Goal: Task Accomplishment & Management: Complete application form

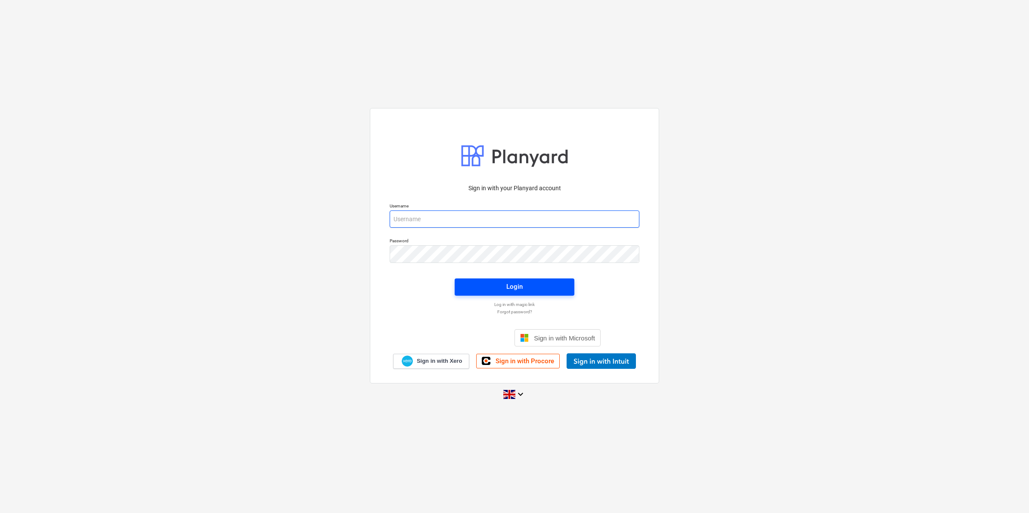
type input "[EMAIL_ADDRESS][DOMAIN_NAME]"
click at [522, 282] on div "Login" at bounding box center [514, 286] width 16 height 11
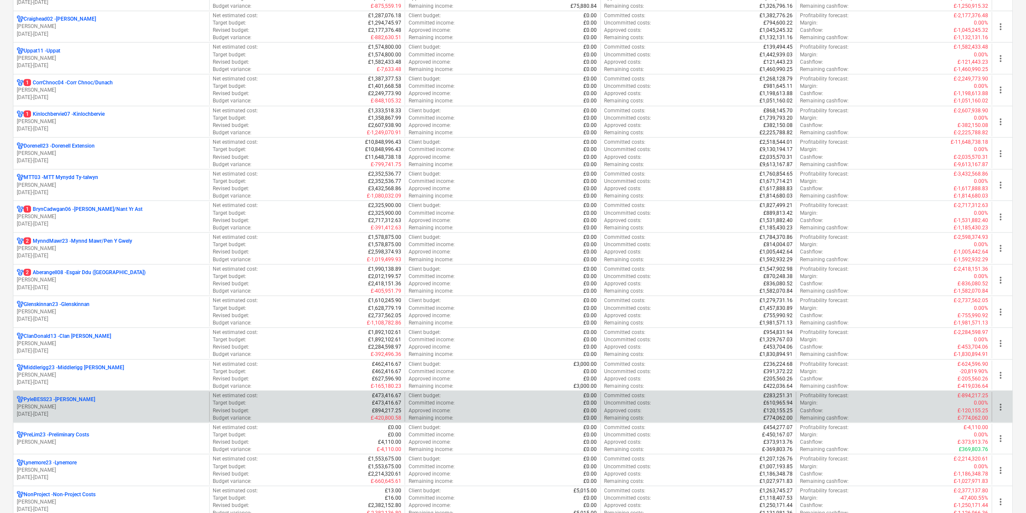
scroll to position [162, 0]
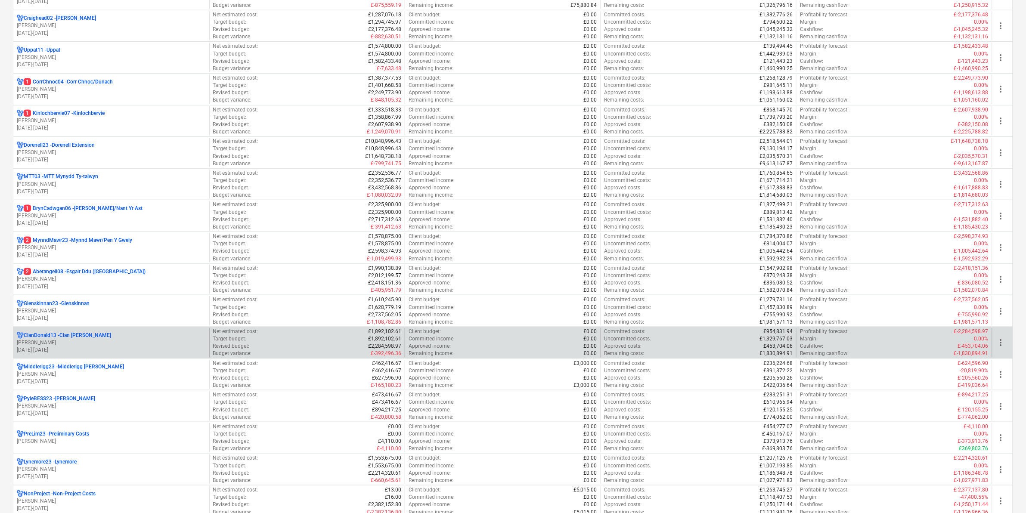
click at [82, 339] on p "ClanDonald13 - Clan [PERSON_NAME]" at bounding box center [67, 335] width 87 height 7
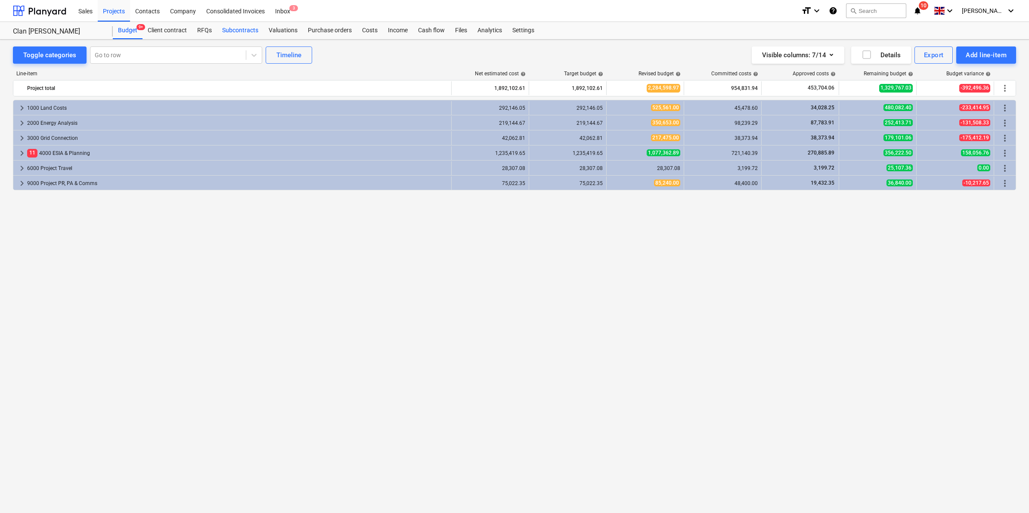
click at [249, 37] on div "Subcontracts" at bounding box center [240, 30] width 47 height 17
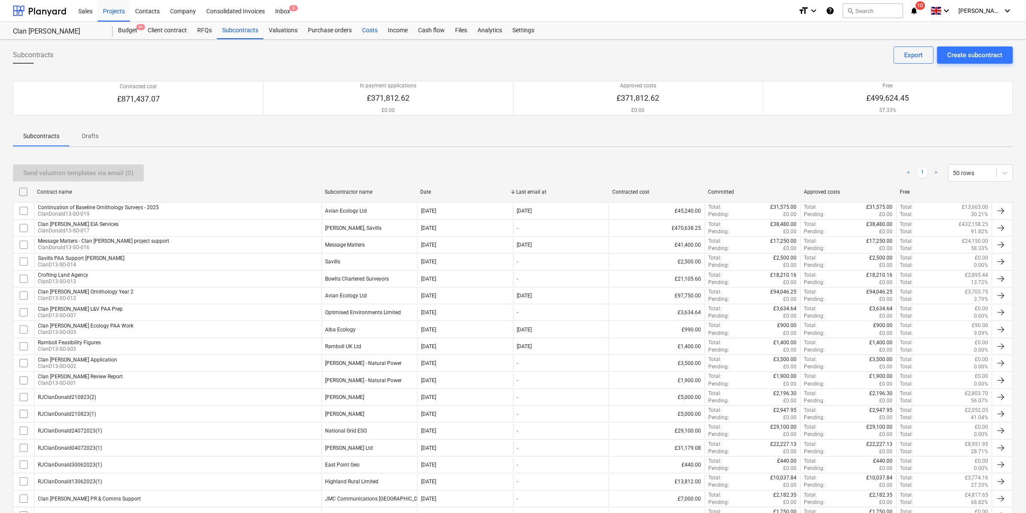
click at [369, 26] on div "Costs" at bounding box center [370, 30] width 26 height 17
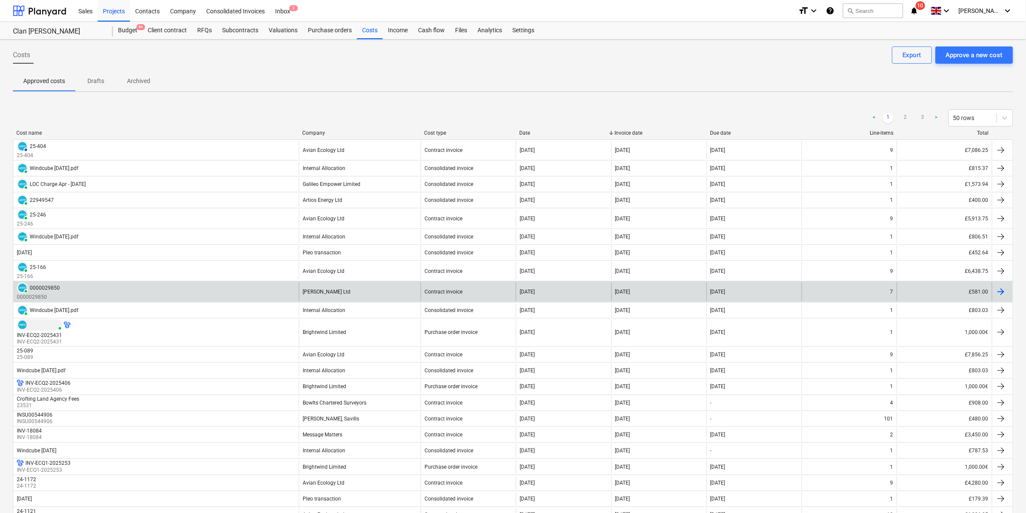
click at [388, 291] on div "[PERSON_NAME] Ltd" at bounding box center [360, 292] width 122 height 19
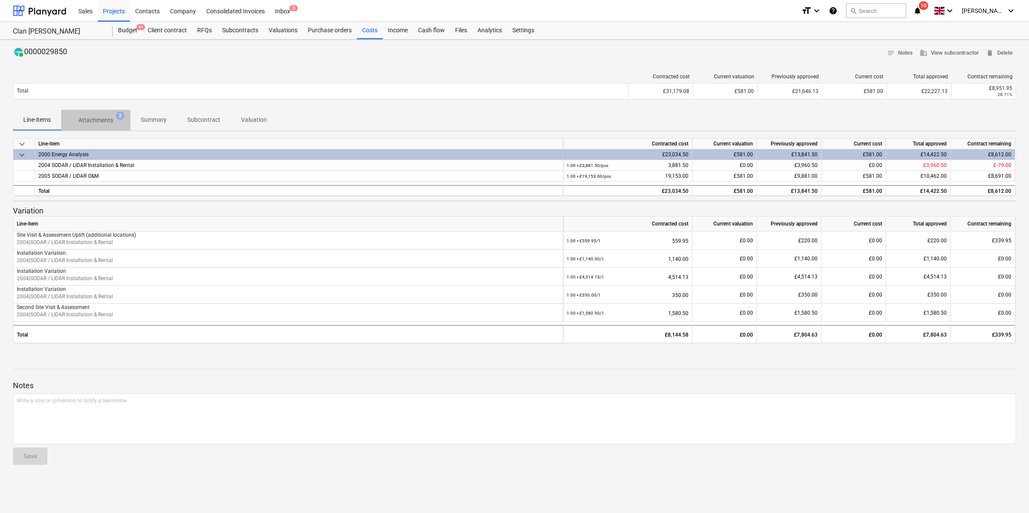
click at [110, 118] on p "Attachments" at bounding box center [95, 120] width 35 height 9
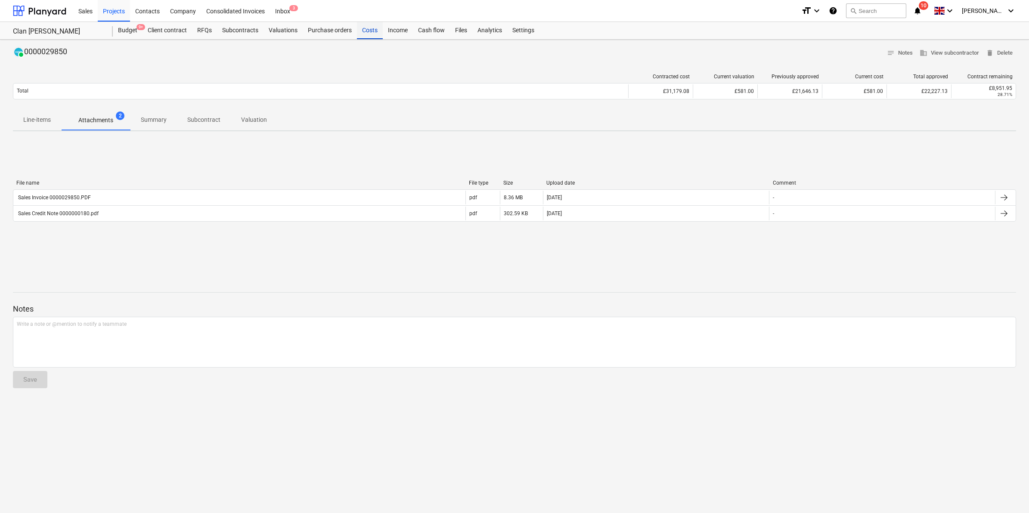
click at [372, 33] on div "Costs" at bounding box center [370, 30] width 26 height 17
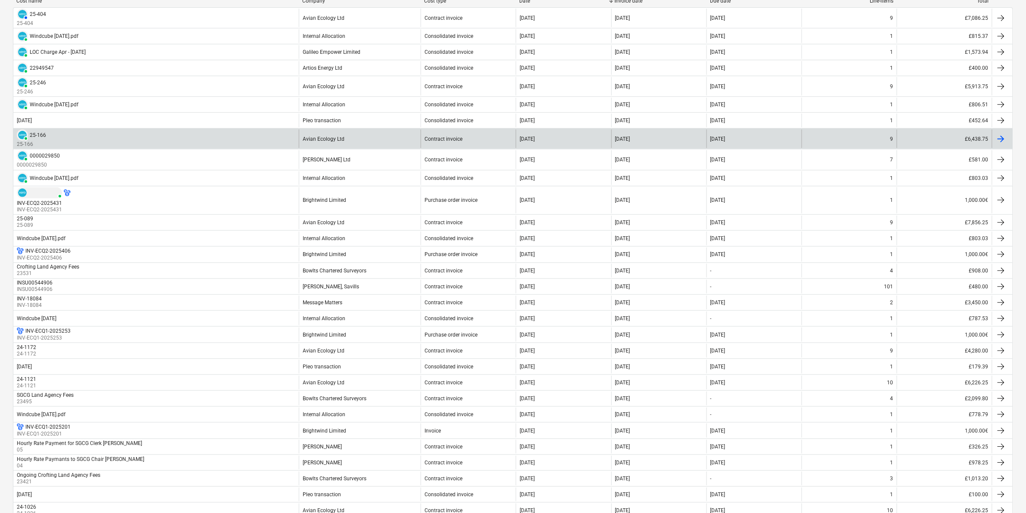
scroll to position [108, 0]
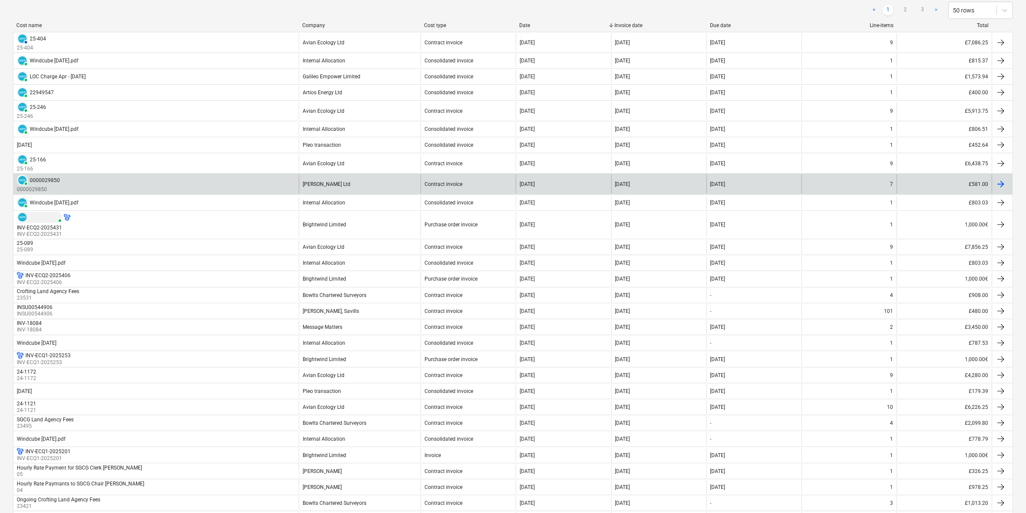
click at [340, 192] on div "[PERSON_NAME] Ltd" at bounding box center [360, 184] width 122 height 19
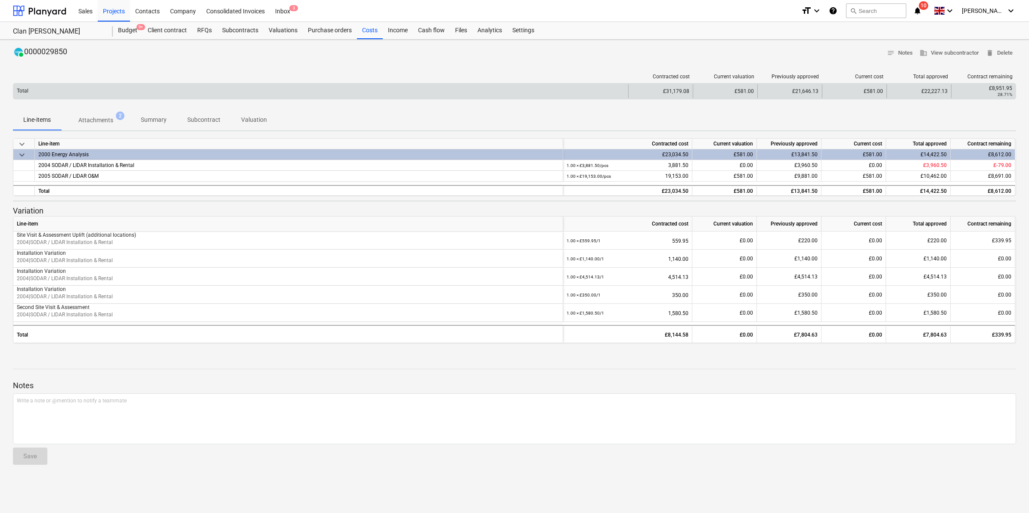
click at [99, 99] on div "Total £31,179.08 £581.00 £21,646.13 £581.00 £22,227.13 £8,951.95 28.71%" at bounding box center [515, 91] width 1004 height 16
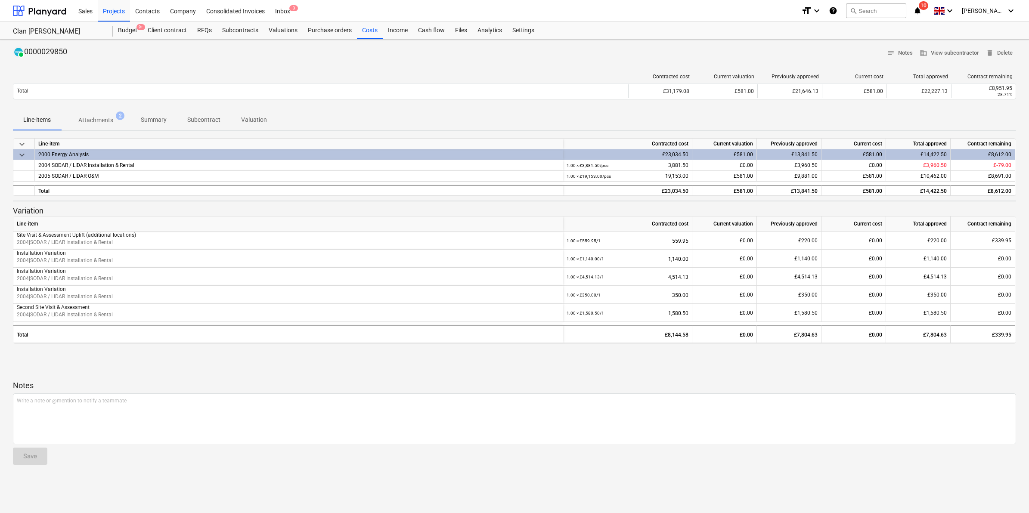
click at [94, 130] on button "Attachments 2" at bounding box center [95, 120] width 69 height 21
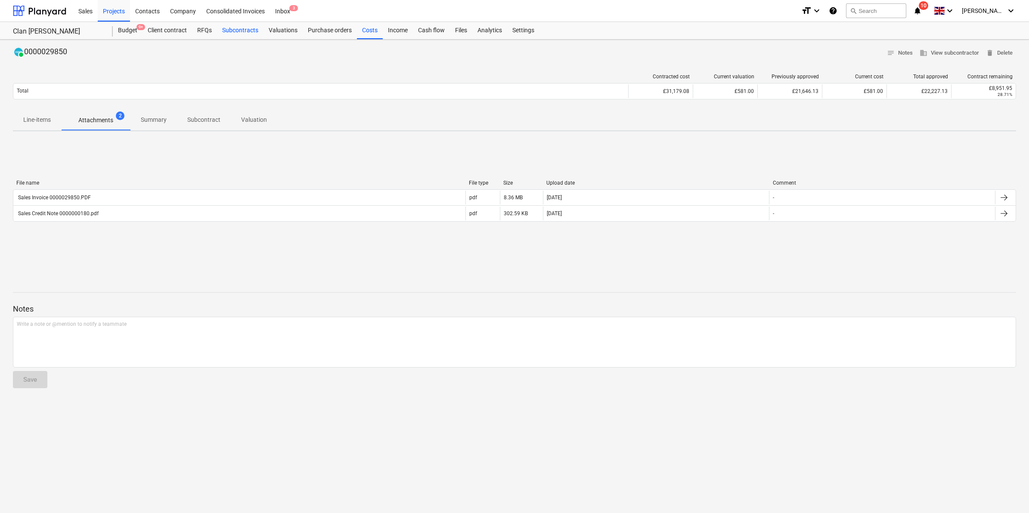
click at [217, 29] on div "Subcontracts" at bounding box center [240, 30] width 47 height 17
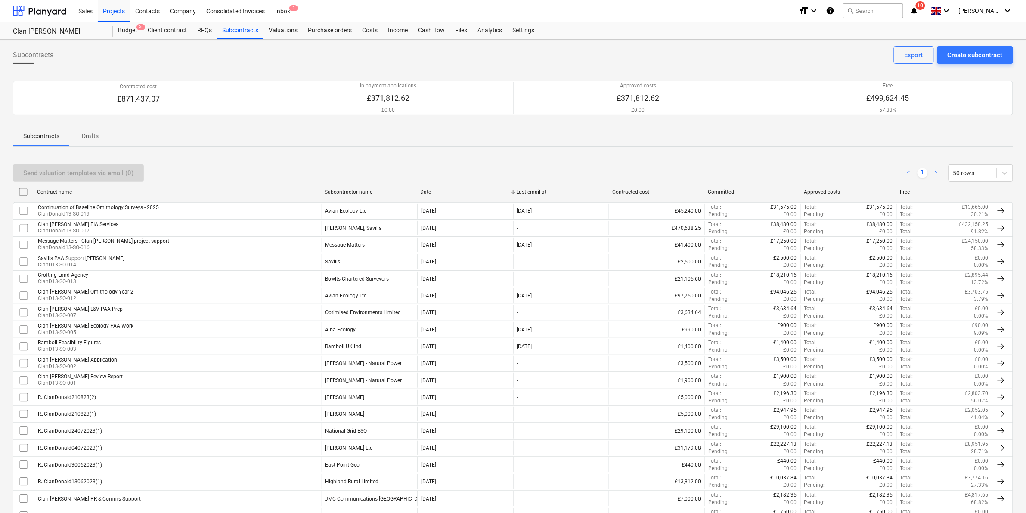
drag, startPoint x: 997, startPoint y: 187, endPoint x: 641, endPoint y: 79, distance: 372.8
click at [641, 79] on div at bounding box center [513, 79] width 1000 height 3
click at [377, 38] on div "Costs" at bounding box center [370, 30] width 26 height 17
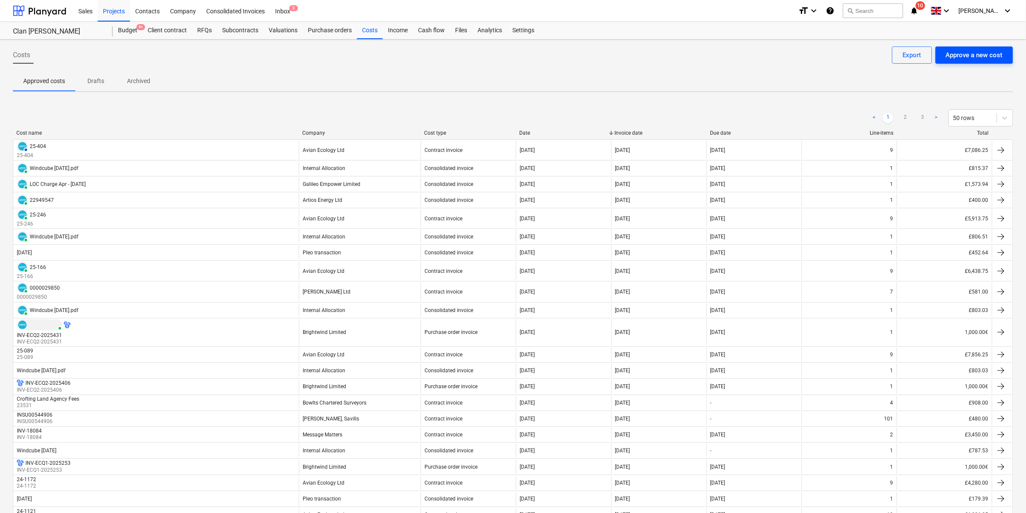
click at [990, 53] on div "Approve a new cost" at bounding box center [974, 55] width 57 height 11
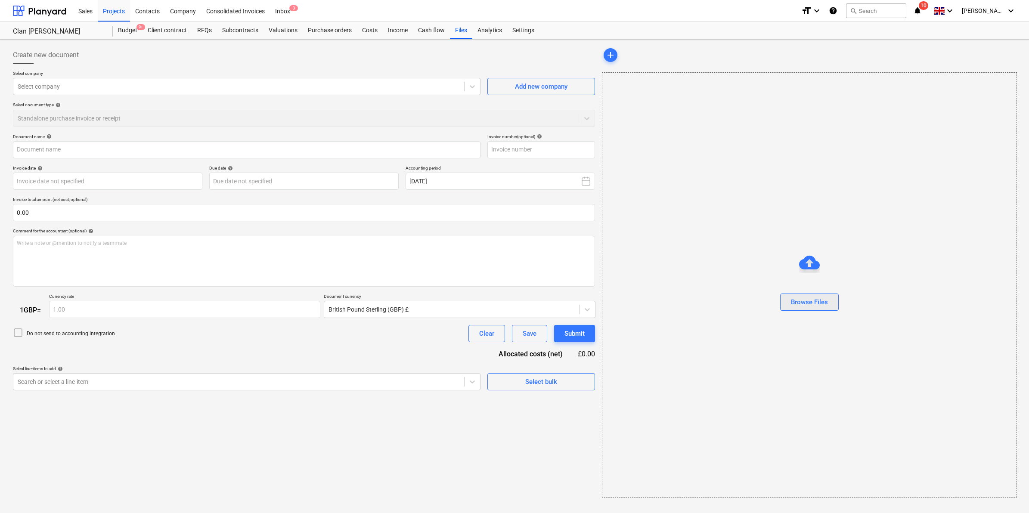
click at [824, 304] on div "Browse Files" at bounding box center [809, 302] width 37 height 11
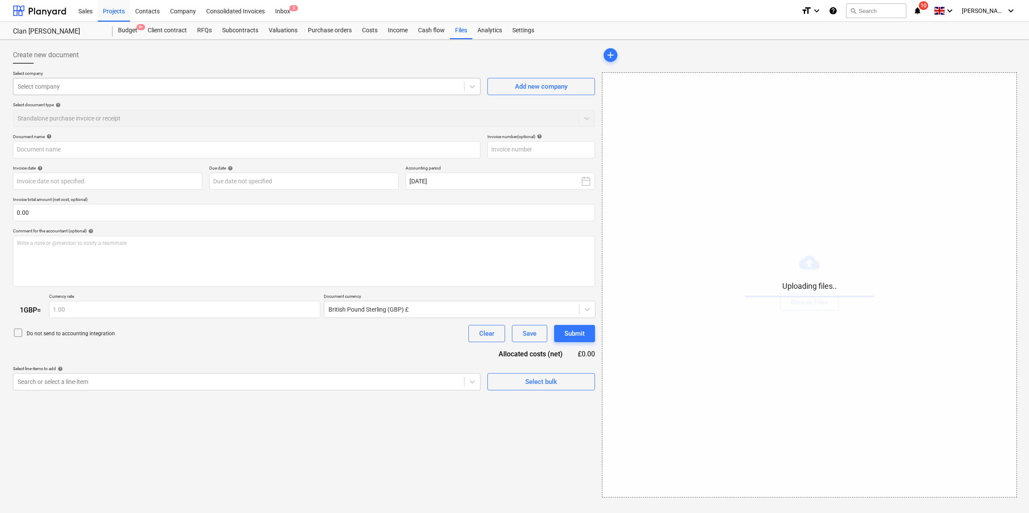
click at [90, 93] on div "Select company" at bounding box center [247, 86] width 468 height 17
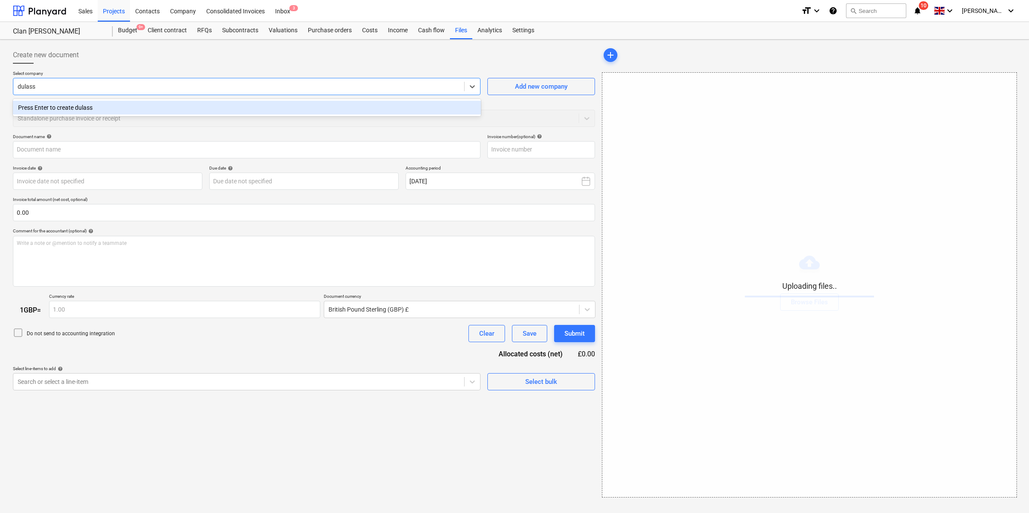
type input "[PERSON_NAME]"
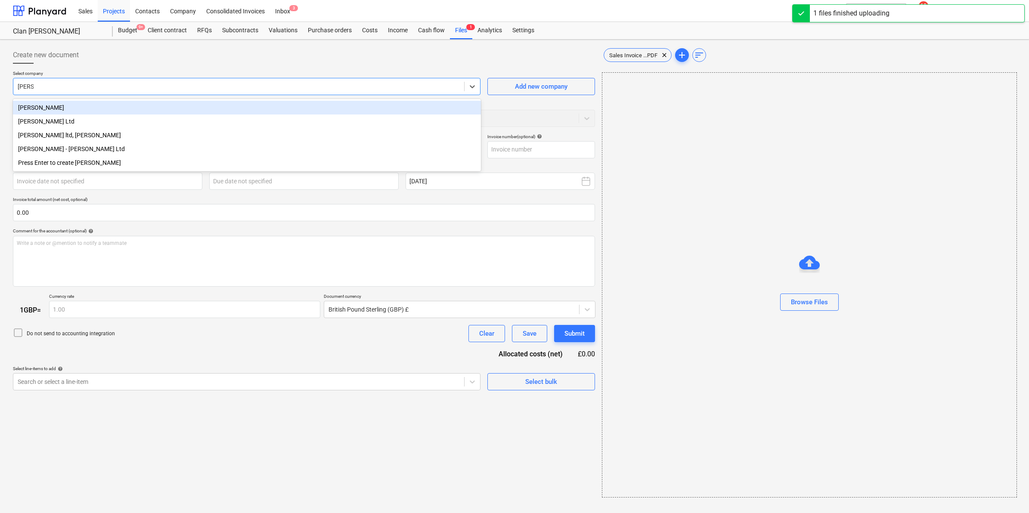
type input "Sales Invoice 0000029821.PDF"
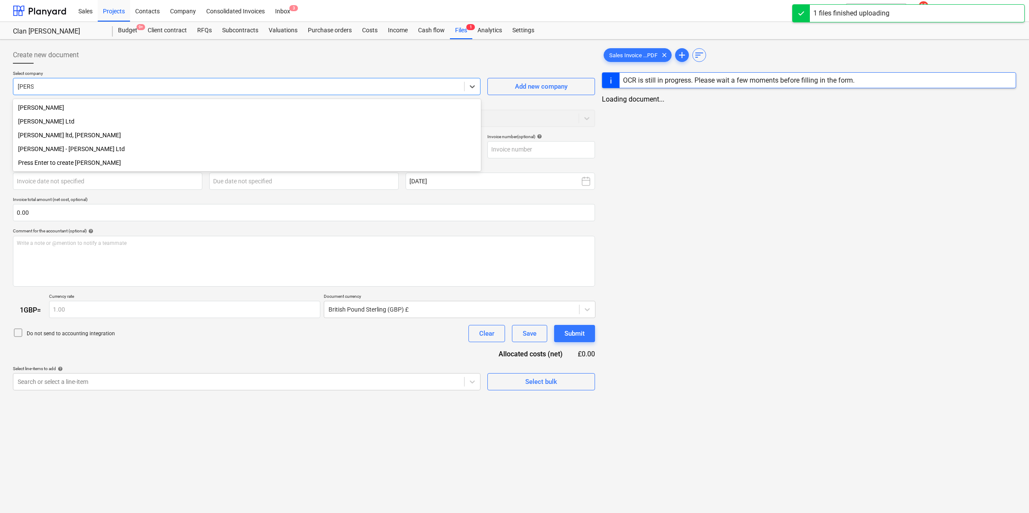
click at [79, 128] on div "[PERSON_NAME] Ltd" at bounding box center [247, 122] width 468 height 14
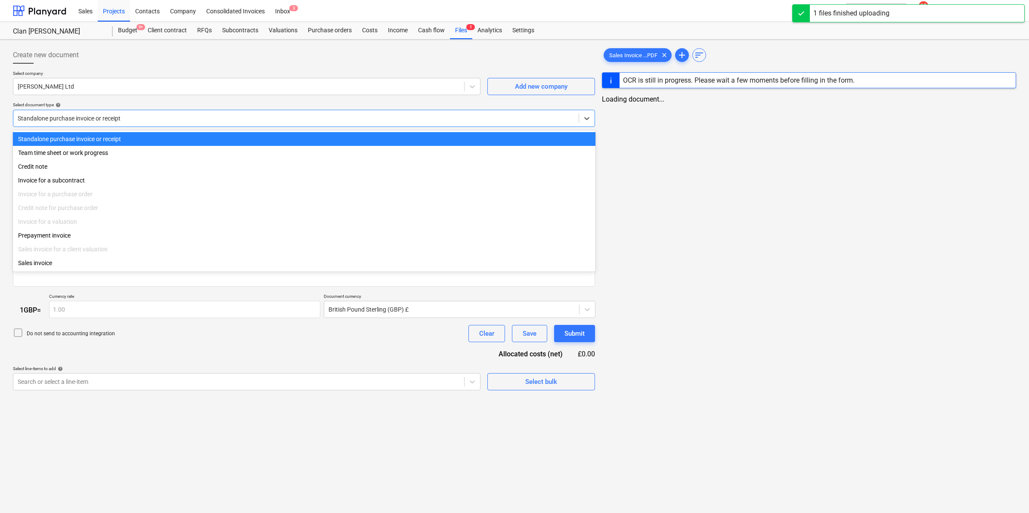
click at [117, 114] on div at bounding box center [296, 118] width 557 height 9
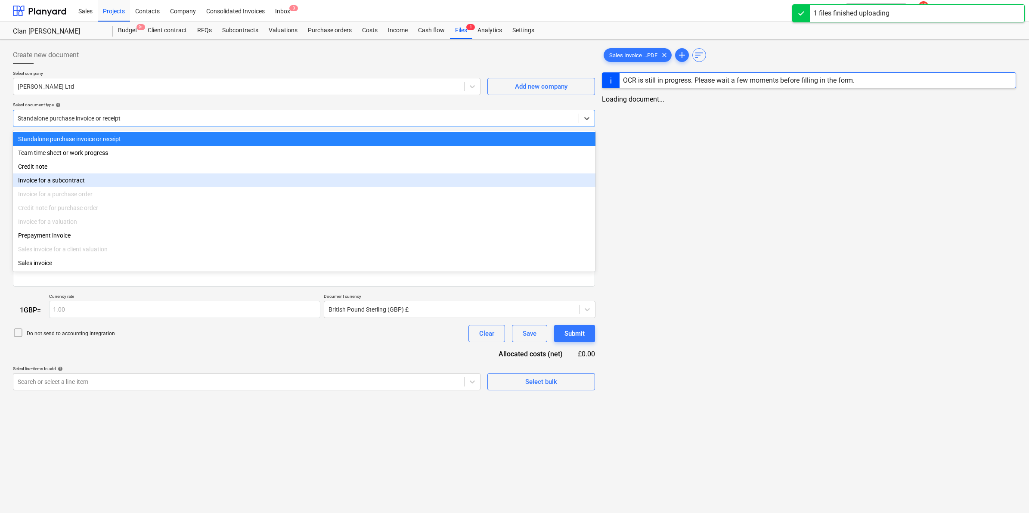
click at [69, 179] on div "Invoice for a subcontract" at bounding box center [304, 181] width 583 height 14
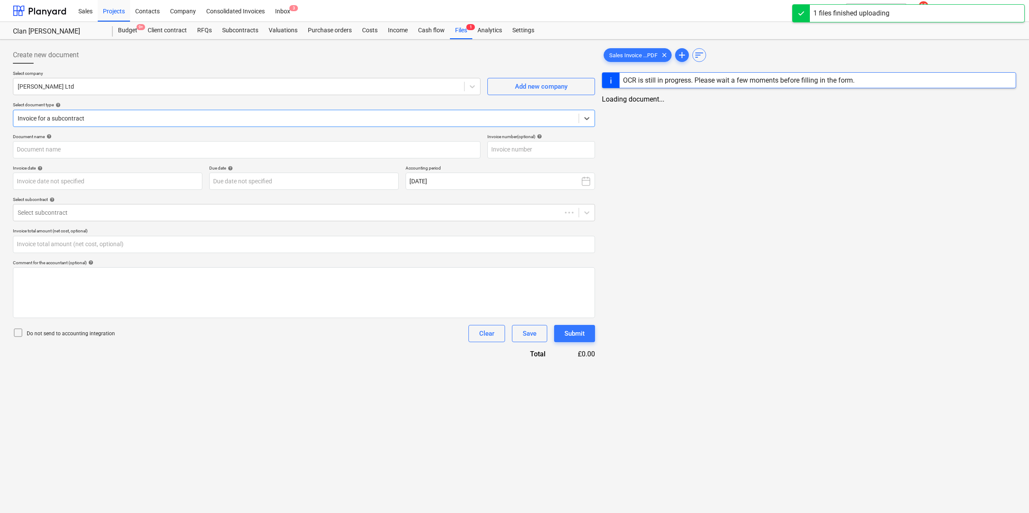
type input "Sales Invoice 0000029821.PDF"
type input "0.00"
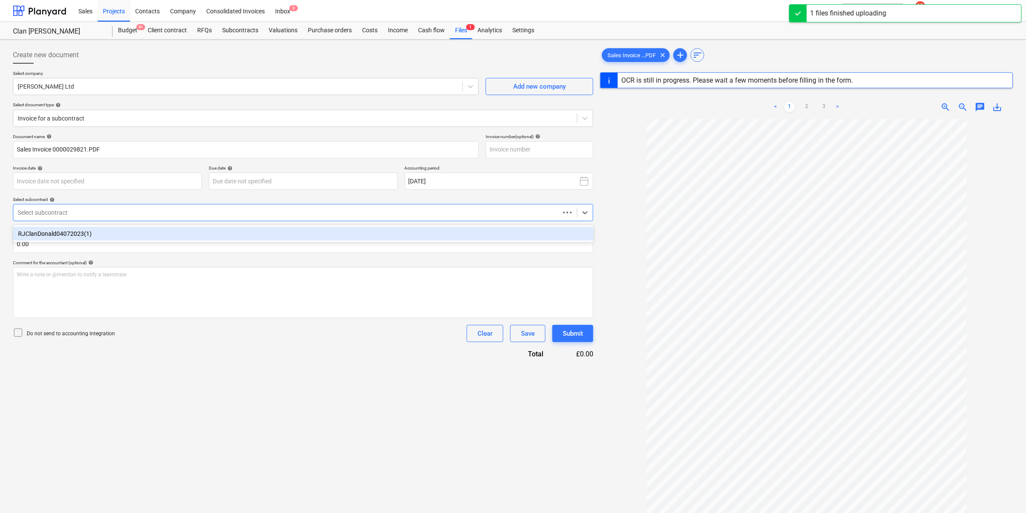
click at [85, 214] on div at bounding box center [287, 212] width 538 height 9
click at [79, 236] on div "RJClanDonald04072023(1)" at bounding box center [303, 234] width 581 height 14
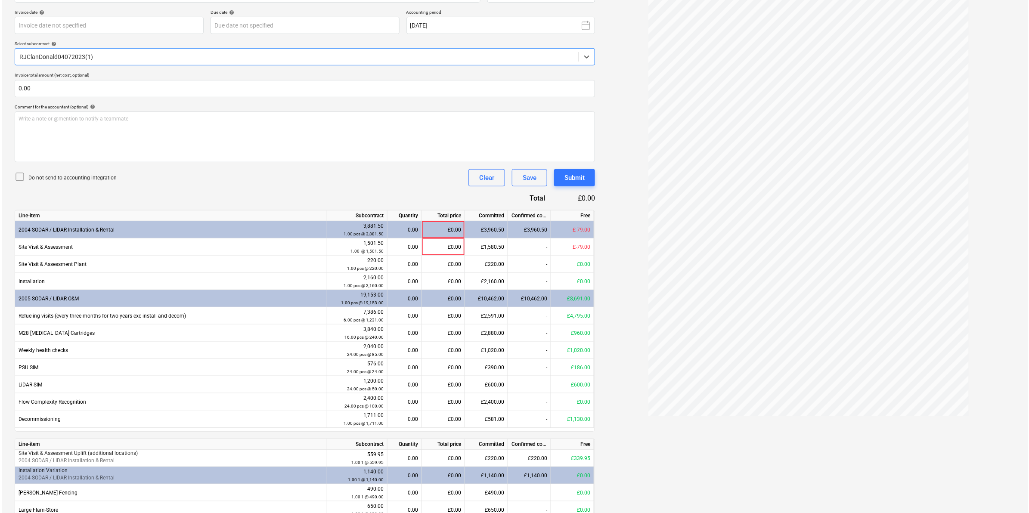
scroll to position [162, 0]
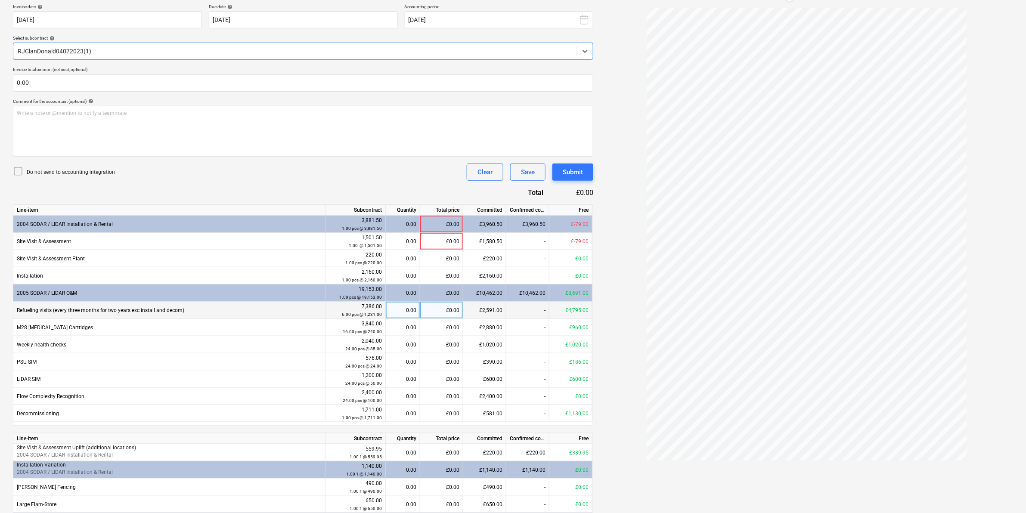
type input "0000029821"
type input "[DATE]"
click at [395, 320] on div "0.00" at bounding box center [402, 327] width 27 height 17
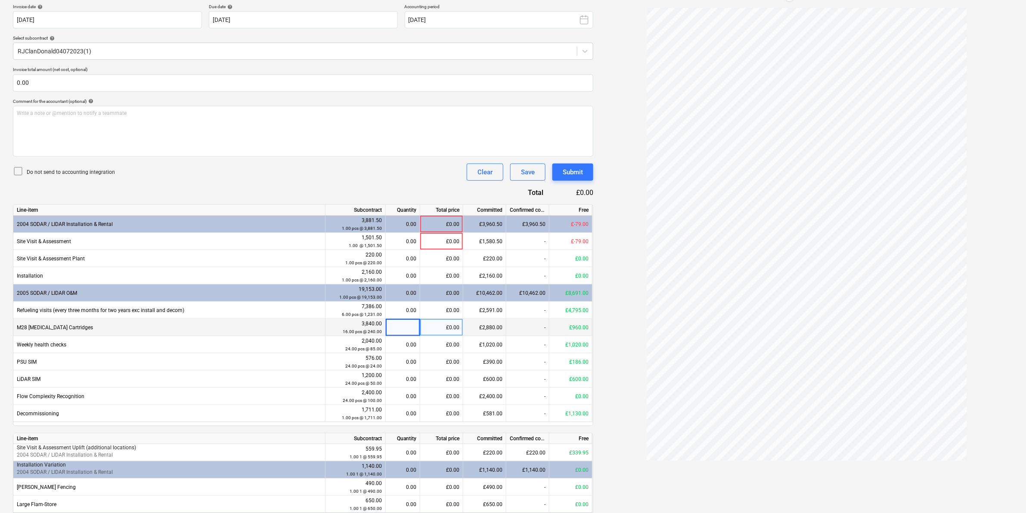
type input "3"
click at [412, 181] on div "Do not send to accounting integration Clear Save Submit" at bounding box center [303, 172] width 581 height 17
click at [453, 310] on div "£0.00" at bounding box center [441, 310] width 43 height 17
type input "1515.5"
click at [392, 172] on div "Do not send to accounting integration Clear Save Submit" at bounding box center [303, 172] width 581 height 17
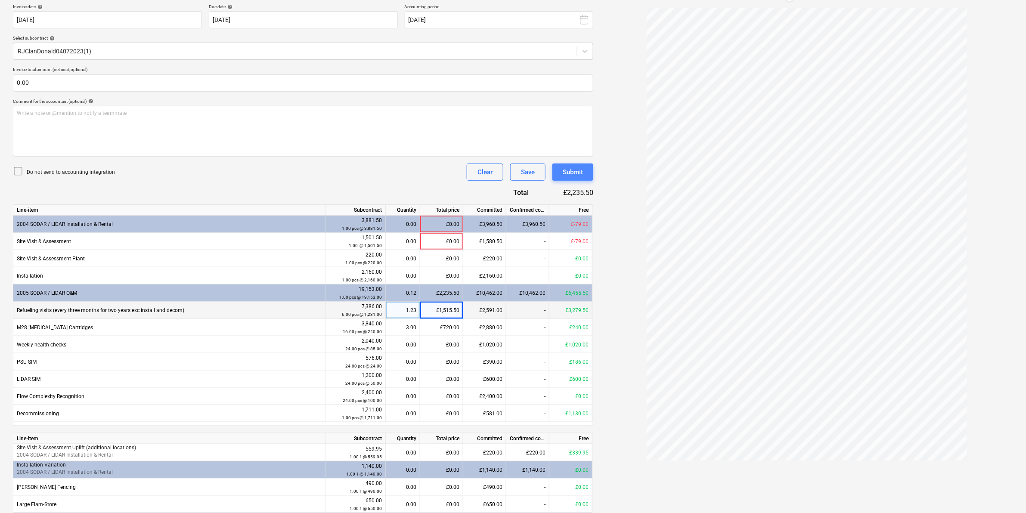
click at [569, 180] on button "Submit" at bounding box center [573, 172] width 41 height 17
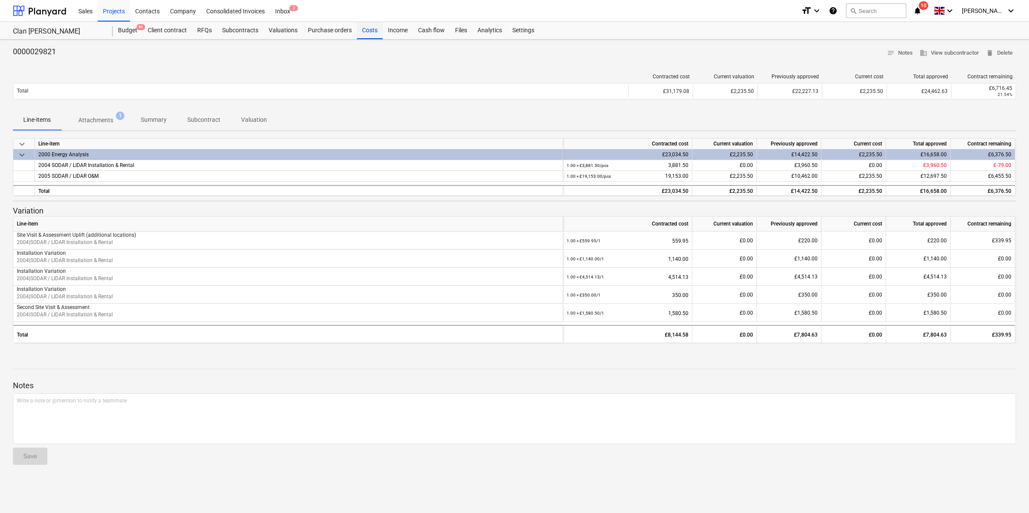
click at [367, 30] on div "Costs" at bounding box center [370, 30] width 26 height 17
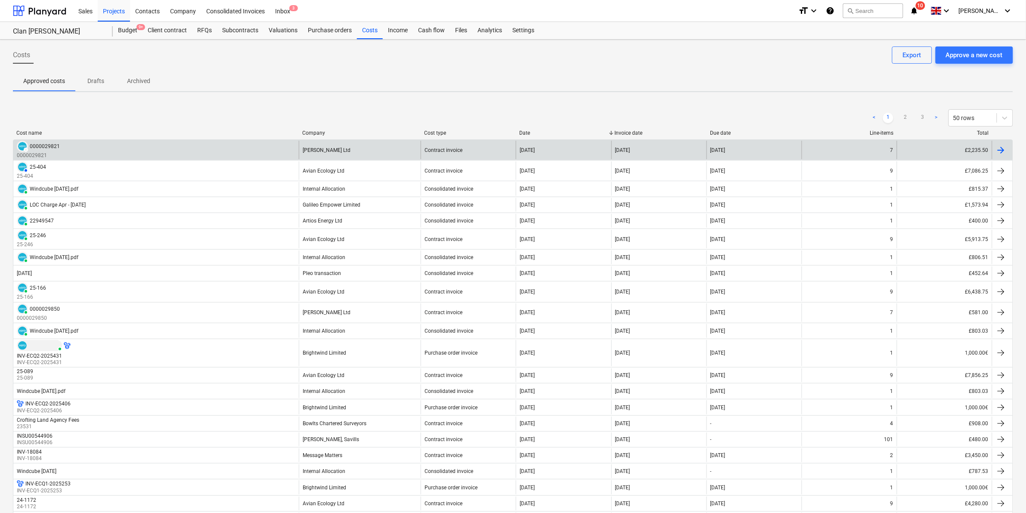
click at [579, 154] on div "[DATE]" at bounding box center [563, 150] width 95 height 19
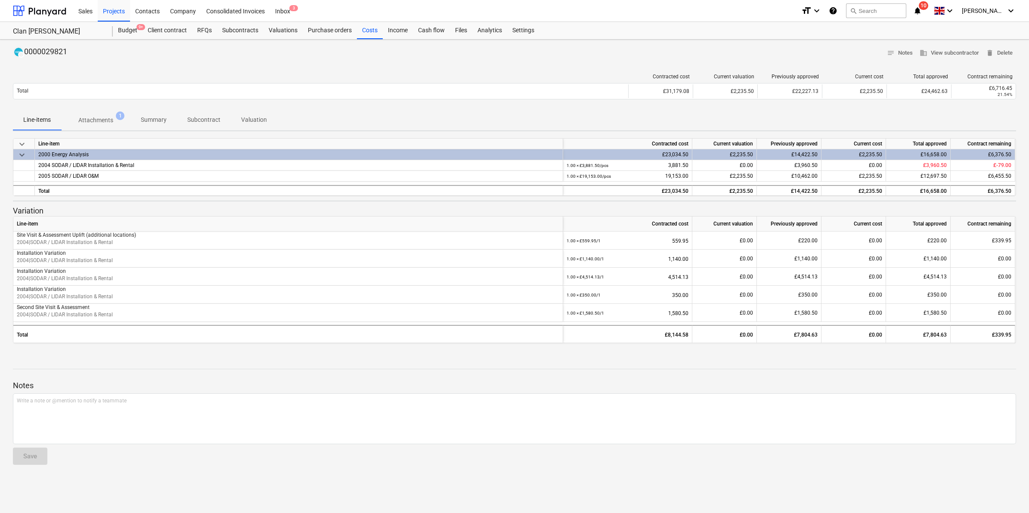
click at [116, 119] on span "Attachments 1" at bounding box center [95, 120] width 49 height 9
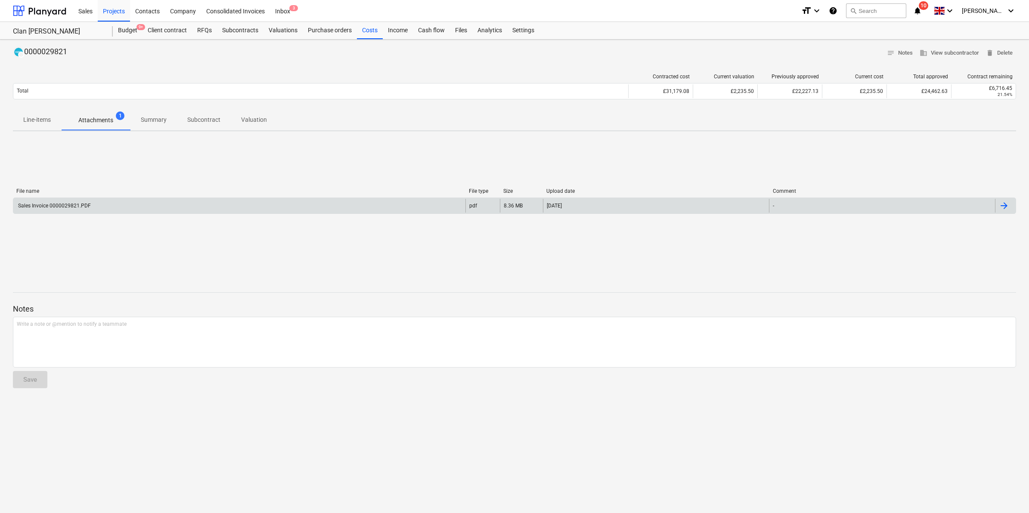
click at [155, 205] on div "Sales Invoice 0000029821.PDF" at bounding box center [239, 206] width 452 height 14
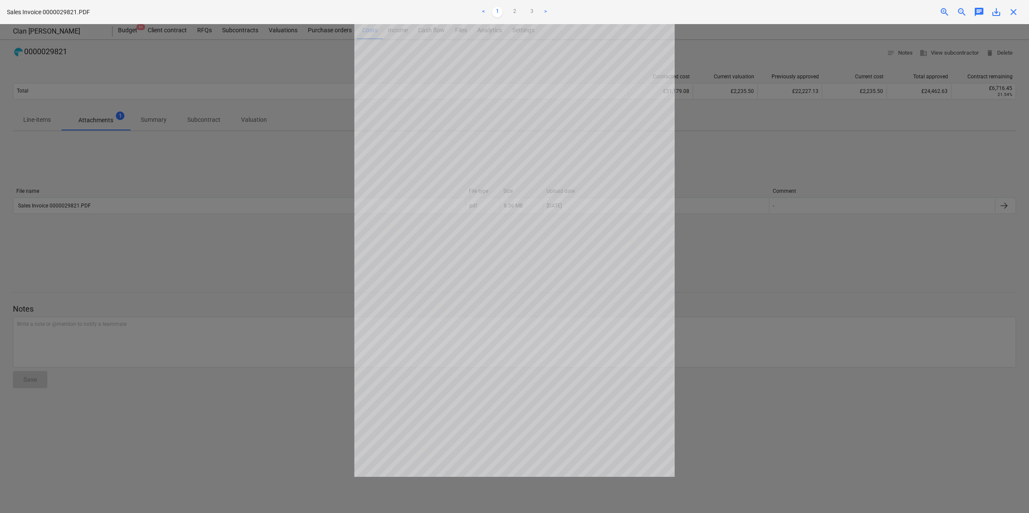
click at [1013, 9] on span "close" at bounding box center [1014, 12] width 10 height 10
